Goal: Task Accomplishment & Management: Complete application form

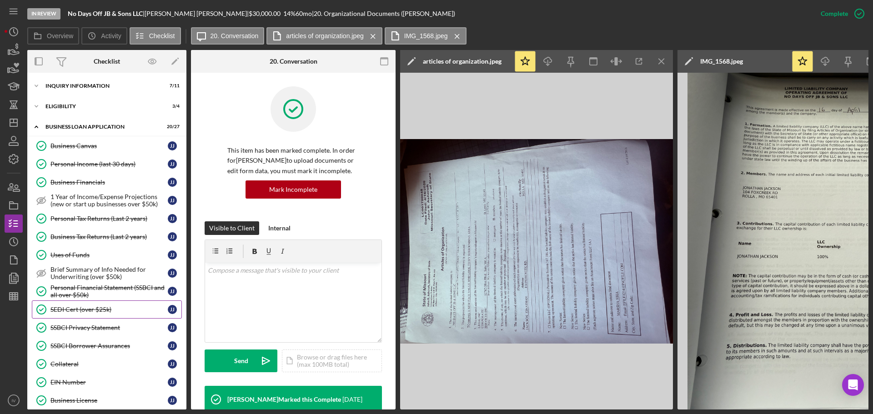
scroll to position [374, 0]
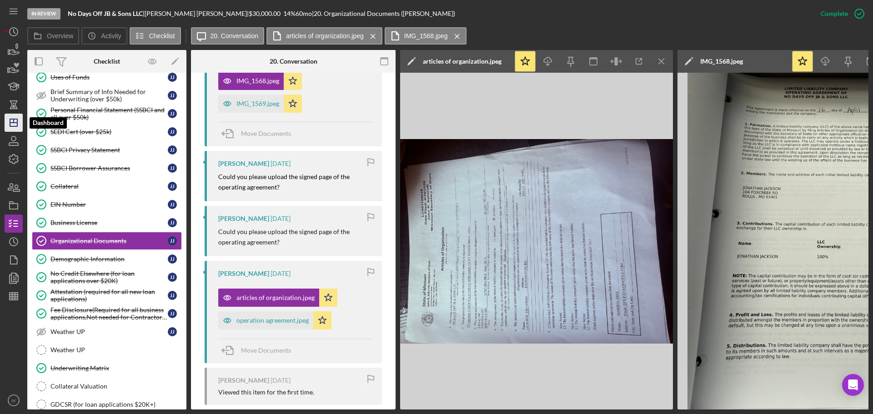
click at [13, 123] on line "button" at bounding box center [13, 123] width 7 height 0
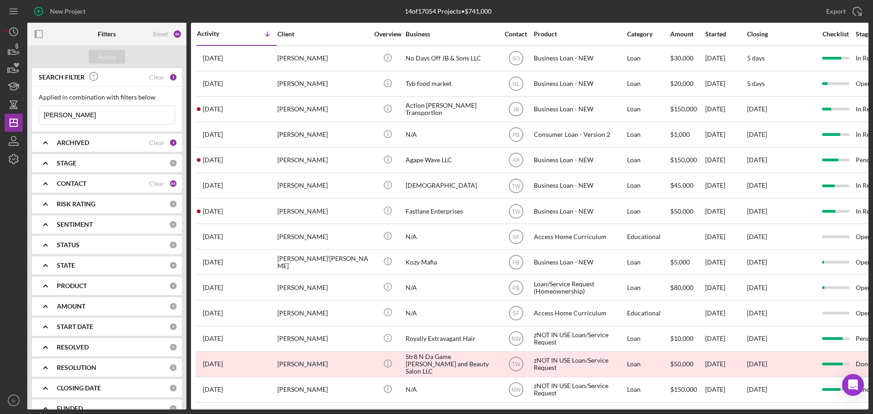
drag, startPoint x: 73, startPoint y: 116, endPoint x: 30, endPoint y: 114, distance: 42.8
click at [30, 115] on div "SEARCH FILTER Clear 1 Applied in combination with filters below [PERSON_NAME] I…" at bounding box center [106, 239] width 159 height 342
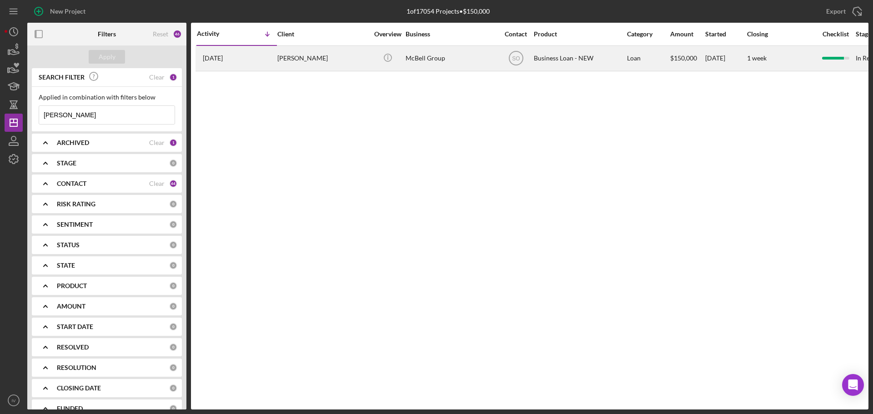
type input "[PERSON_NAME]"
click at [296, 55] on div "[PERSON_NAME]" at bounding box center [322, 58] width 91 height 24
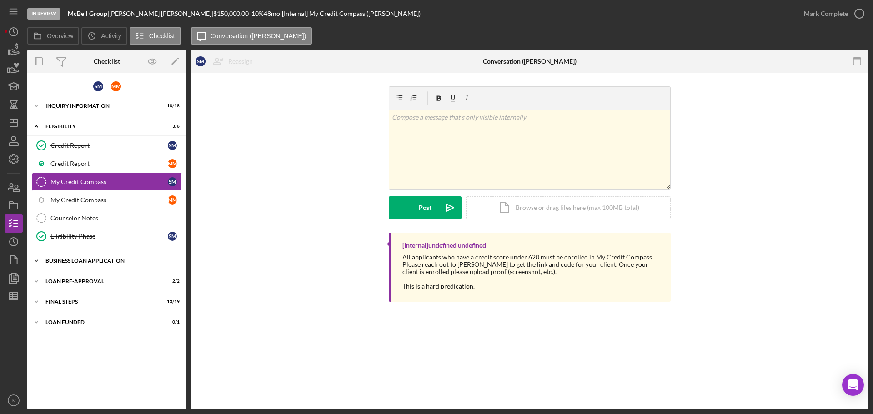
click at [117, 258] on div "BUSINESS LOAN APPLICATION" at bounding box center [110, 260] width 130 height 5
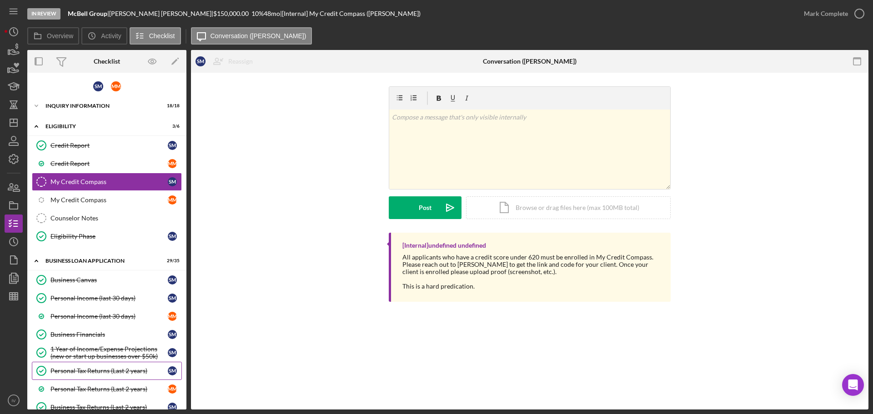
click at [85, 371] on div "Personal Tax Returns (Last 2 years)" at bounding box center [108, 370] width 117 height 7
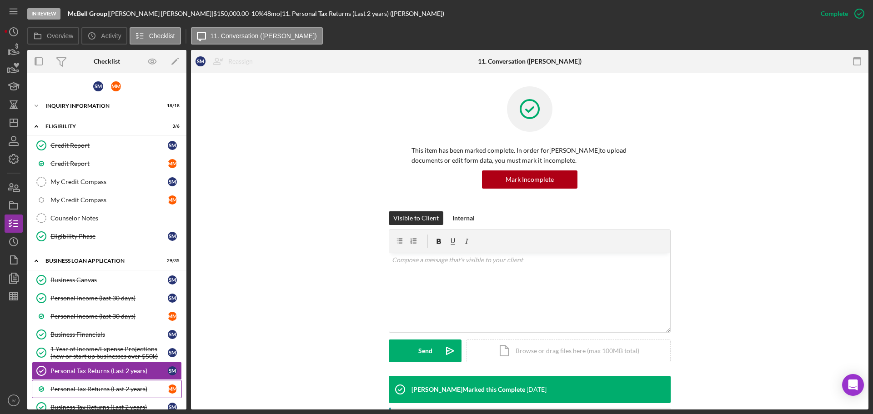
click at [64, 390] on div "Personal Tax Returns (Last 2 years)" at bounding box center [108, 389] width 117 height 7
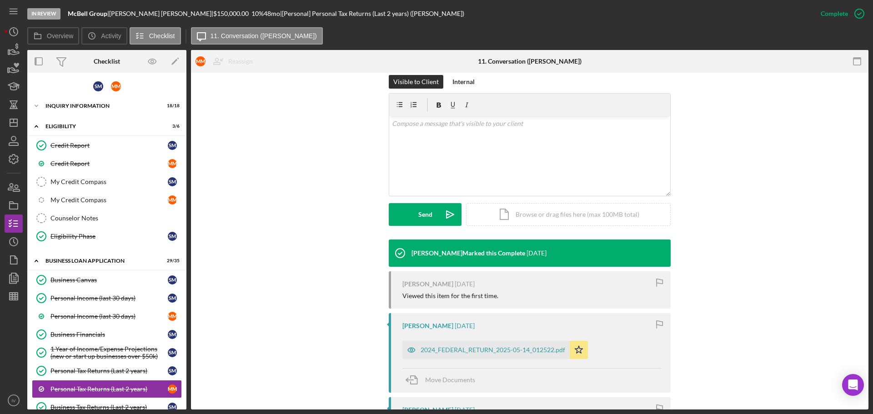
scroll to position [182, 0]
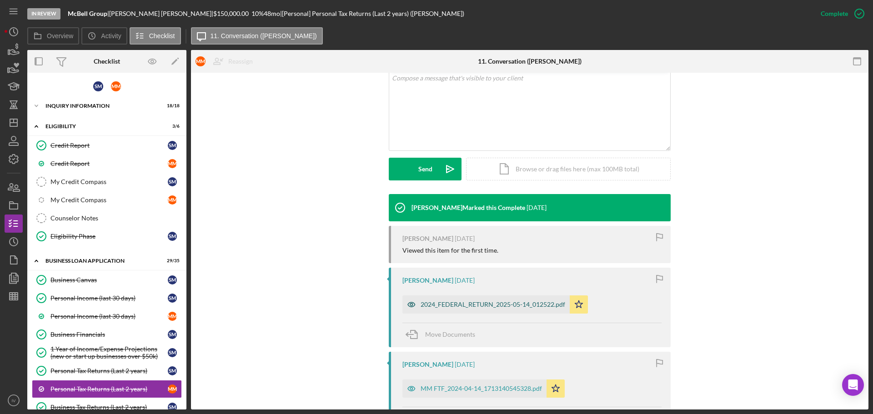
click at [457, 303] on div "2024_FEDERAL_RETURN_2025-05-14_012522.pdf" at bounding box center [493, 304] width 145 height 7
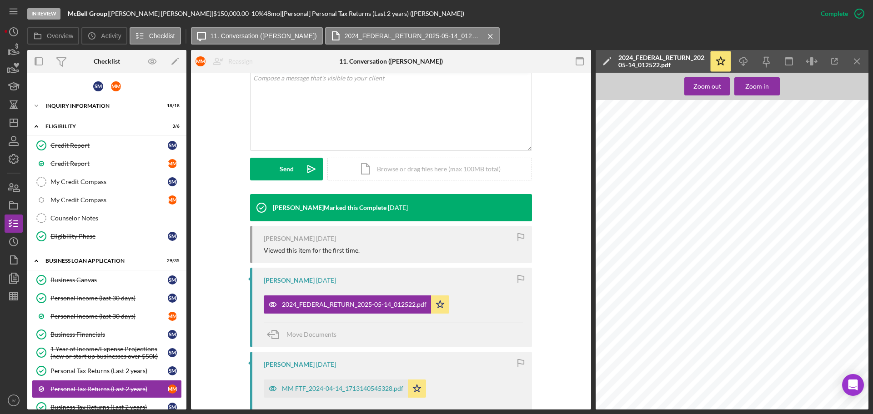
scroll to position [591, 0]
drag, startPoint x: 743, startPoint y: 61, endPoint x: 737, endPoint y: 63, distance: 6.6
click at [739, 62] on icon "Icon/Download" at bounding box center [743, 61] width 20 height 20
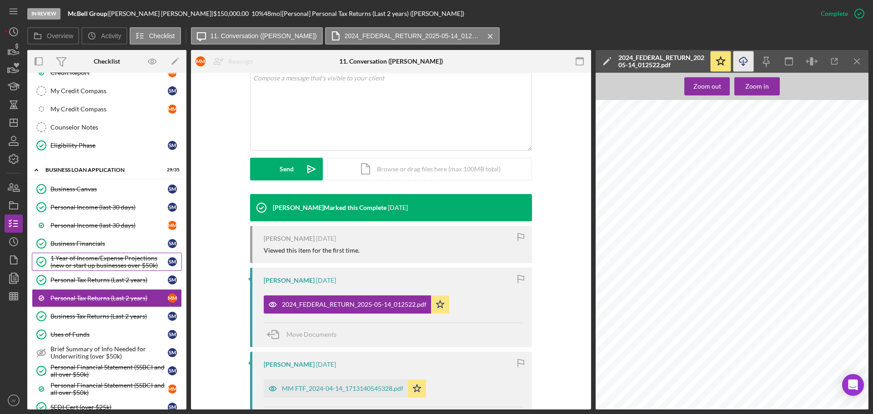
scroll to position [136, 0]
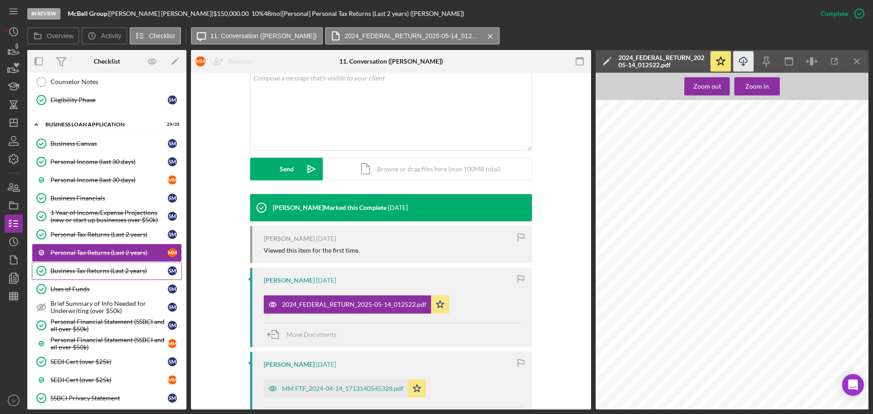
click at [120, 270] on div "Business Tax Returns (Last 2 years)" at bounding box center [108, 270] width 117 height 7
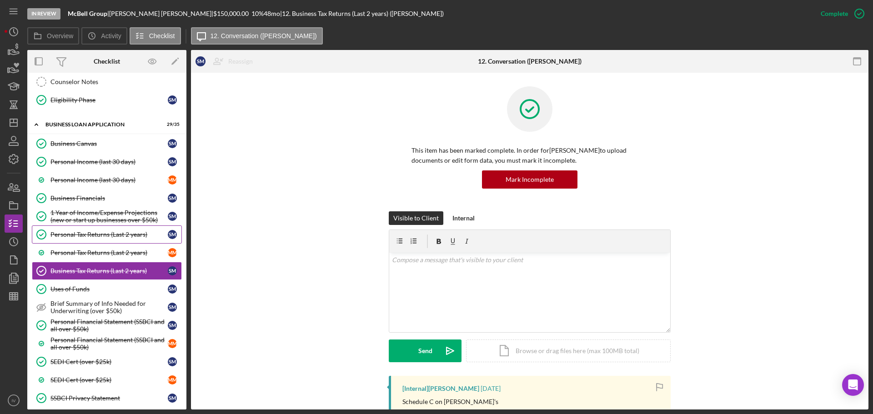
click at [102, 234] on div "Personal Tax Returns (Last 2 years)" at bounding box center [108, 234] width 117 height 7
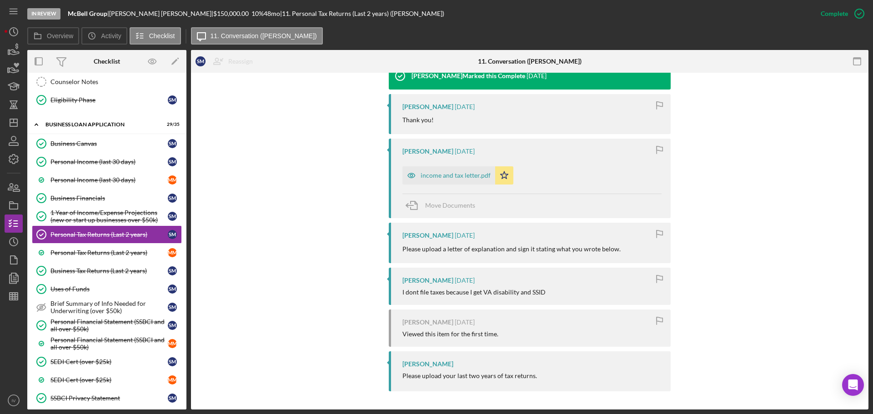
scroll to position [318, 0]
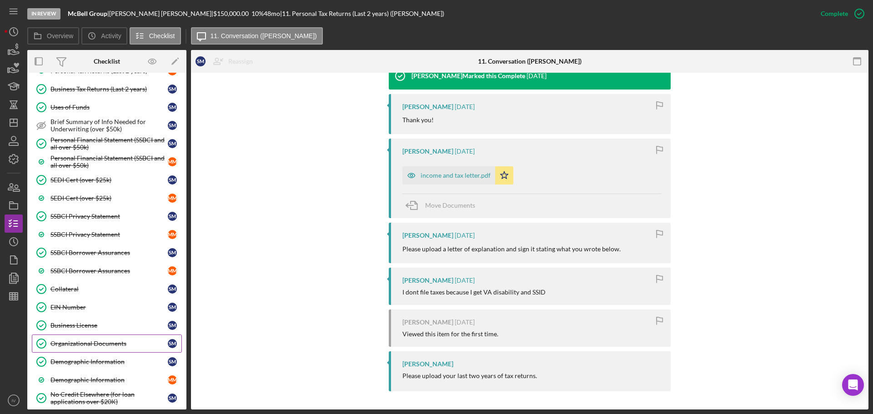
click at [84, 343] on div "Organizational Documents" at bounding box center [108, 343] width 117 height 7
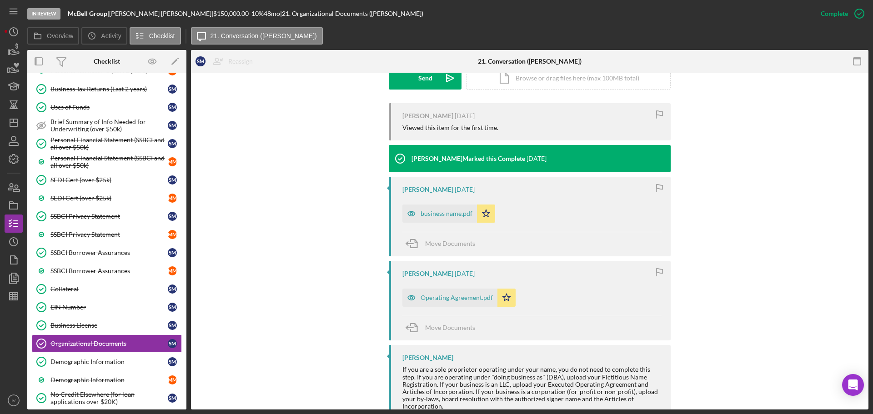
scroll to position [303, 0]
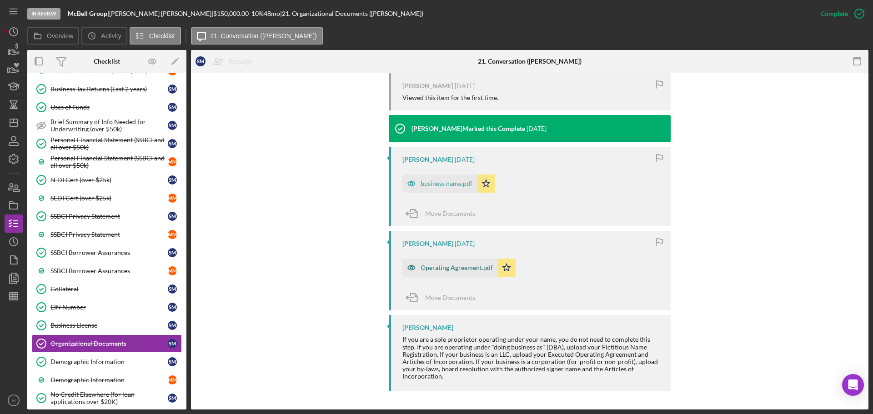
click at [455, 268] on div "Operating Agreement.pdf" at bounding box center [457, 267] width 72 height 7
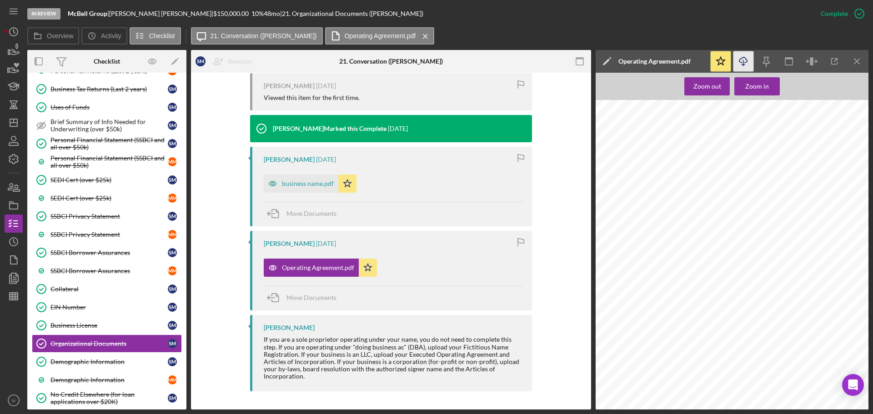
click at [739, 56] on icon "Icon/Download" at bounding box center [743, 61] width 20 height 20
click at [301, 182] on div "business name.pdf" at bounding box center [308, 183] width 52 height 7
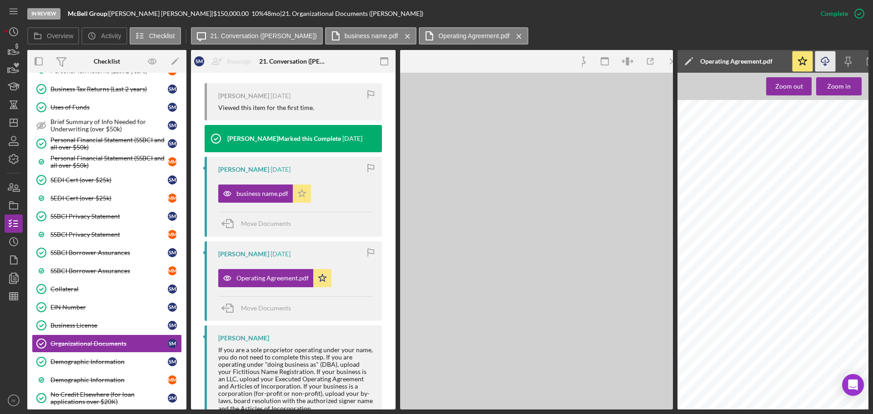
scroll to position [313, 0]
